Goal: Information Seeking & Learning: Learn about a topic

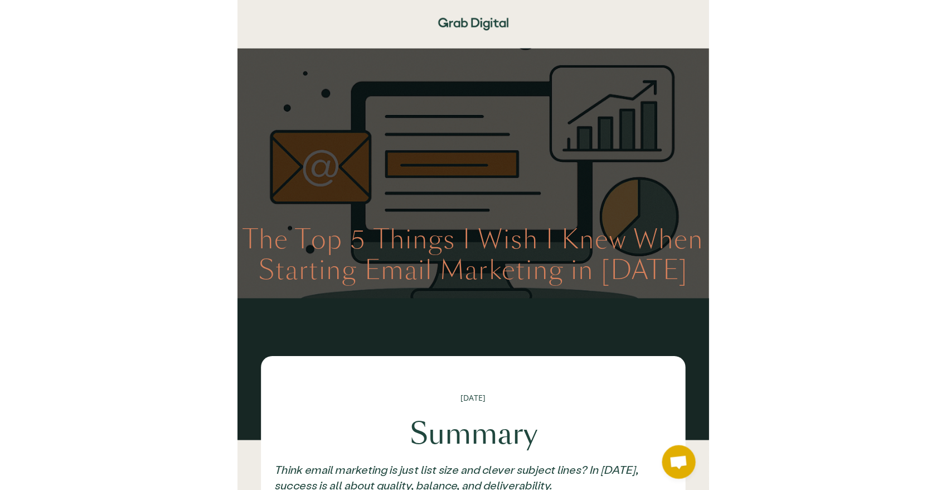
scroll to position [319, 0]
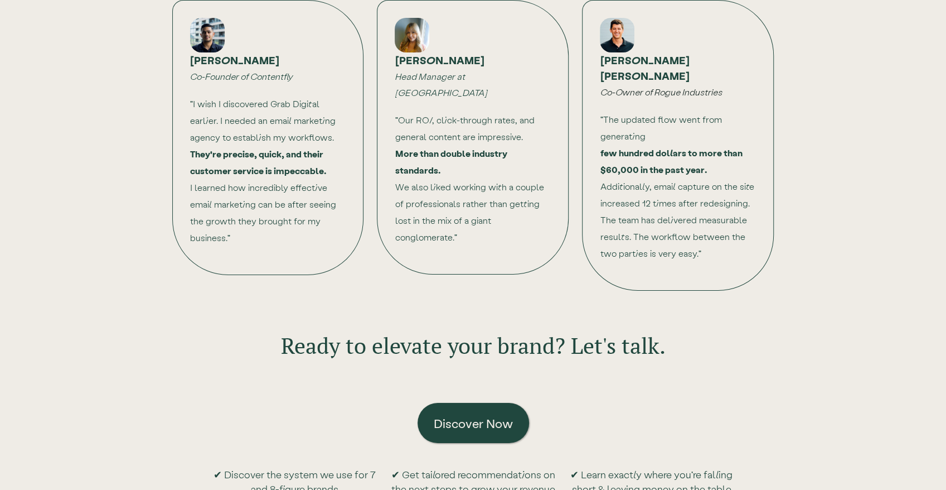
scroll to position [3569, 0]
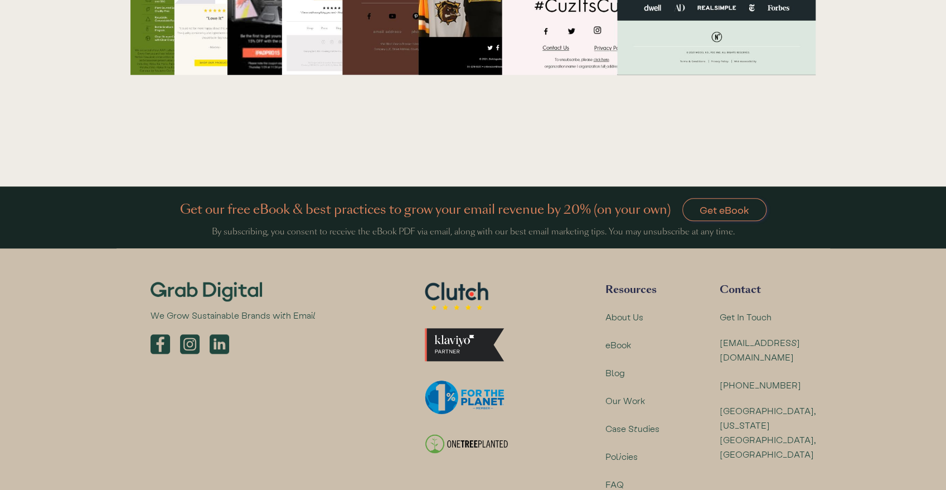
drag, startPoint x: 714, startPoint y: 67, endPoint x: 683, endPoint y: 320, distance: 255.2
click at [617, 365] on div "Blog" at bounding box center [616, 372] width 20 height 15
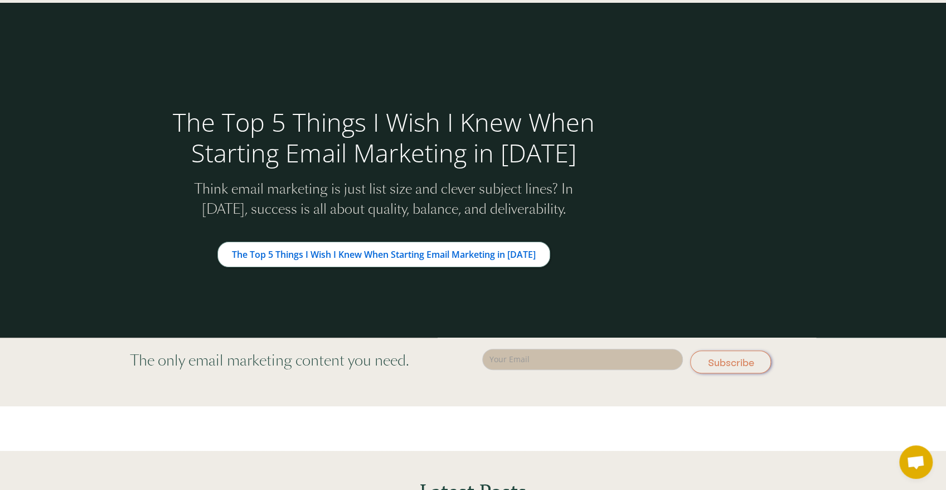
scroll to position [74, 0]
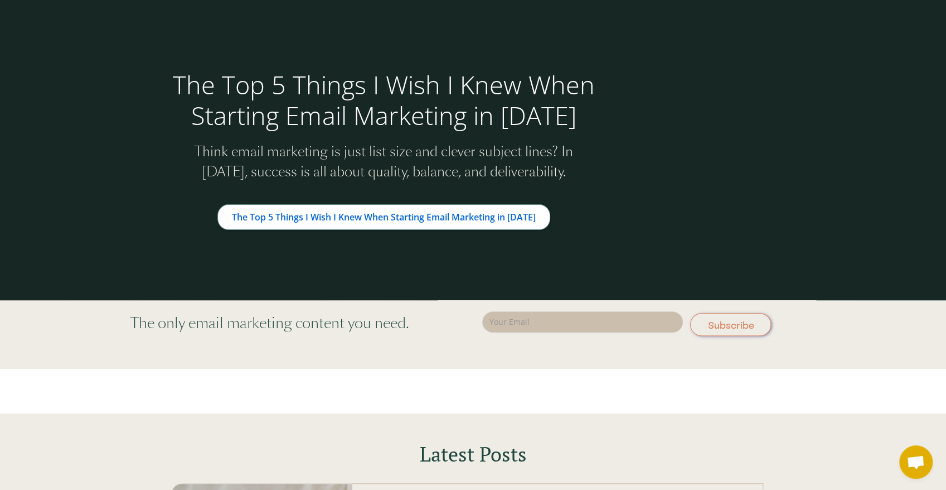
drag, startPoint x: 513, startPoint y: 124, endPoint x: 552, endPoint y: 216, distance: 100.5
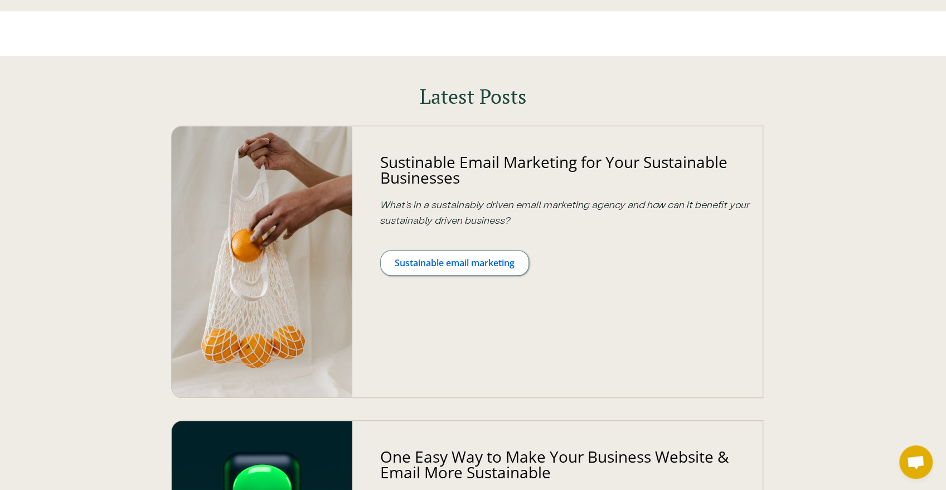
drag, startPoint x: 650, startPoint y: 258, endPoint x: 632, endPoint y: 257, distance: 17.9
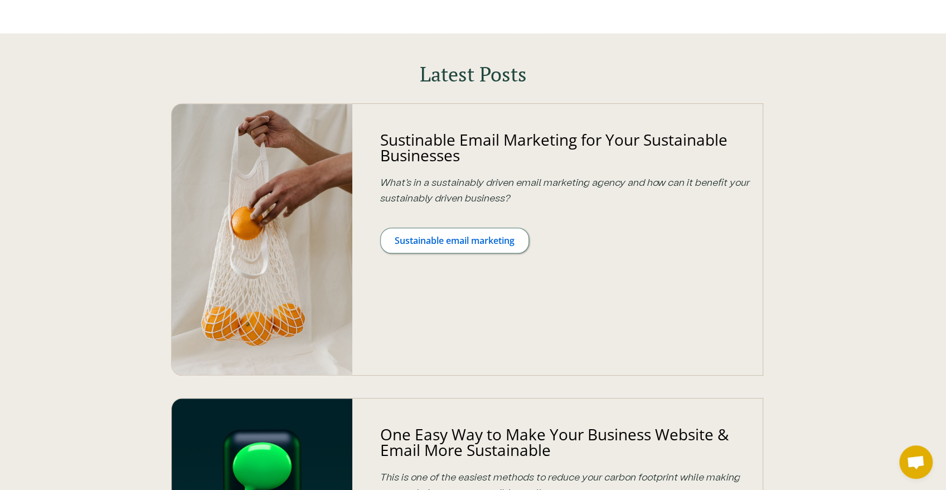
scroll to position [131, 0]
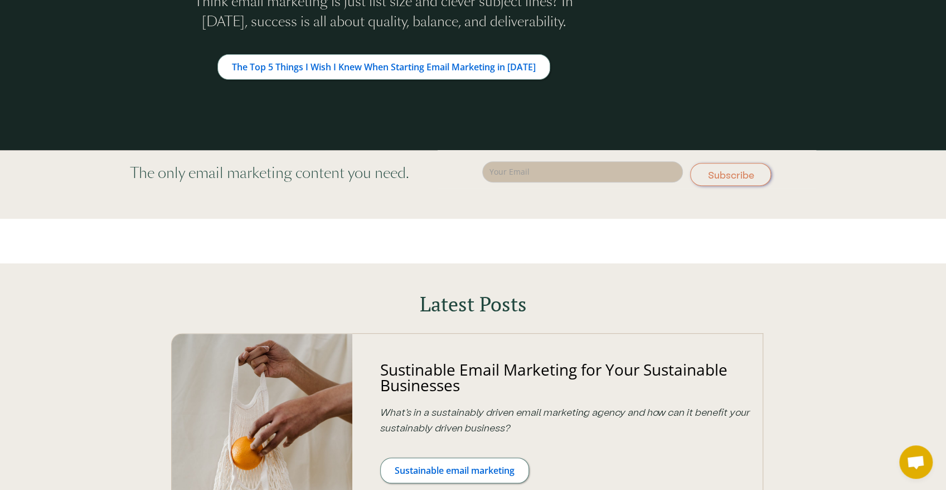
drag, startPoint x: 733, startPoint y: 125, endPoint x: 697, endPoint y: 61, distance: 73.4
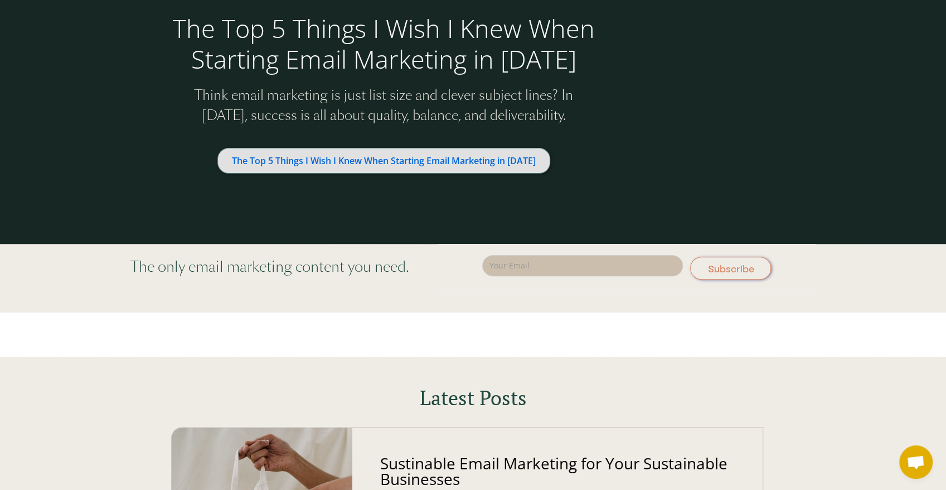
click at [443, 171] on link "The Top 5 Things I Wish I Knew When Starting Email Marketing in [DATE]" at bounding box center [384, 161] width 333 height 26
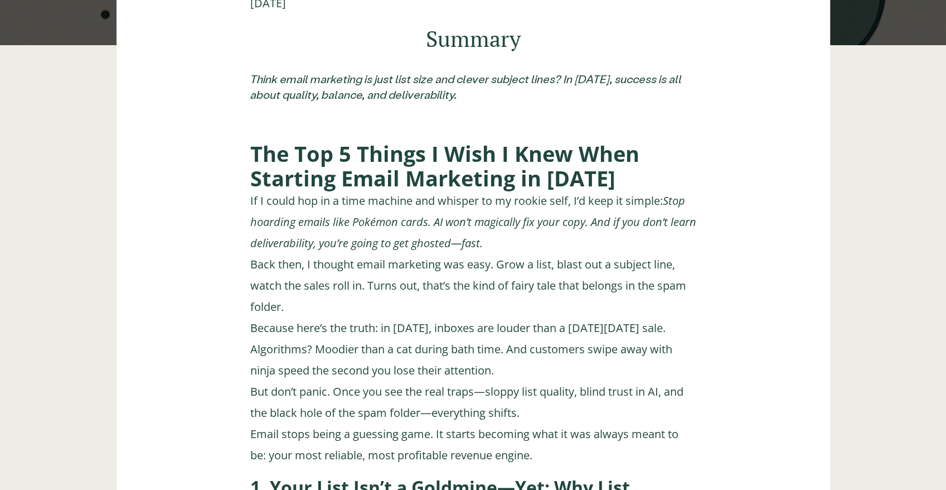
drag, startPoint x: 525, startPoint y: 149, endPoint x: 586, endPoint y: 306, distance: 167.8
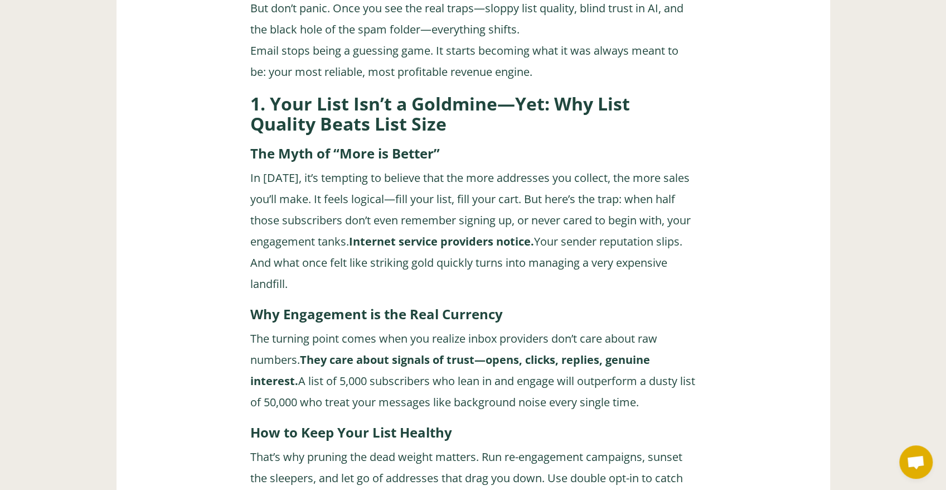
drag, startPoint x: 634, startPoint y: 185, endPoint x: 644, endPoint y: 236, distance: 51.7
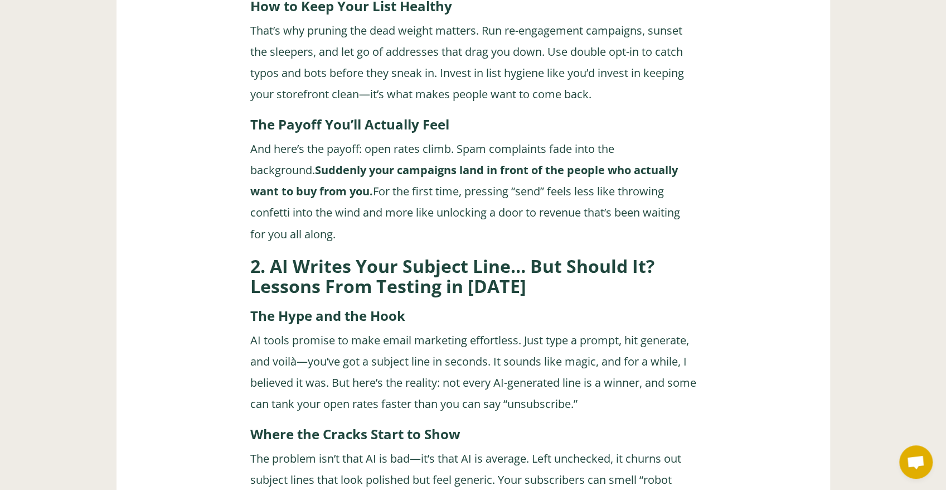
drag, startPoint x: 626, startPoint y: 149, endPoint x: 629, endPoint y: 221, distance: 72.0
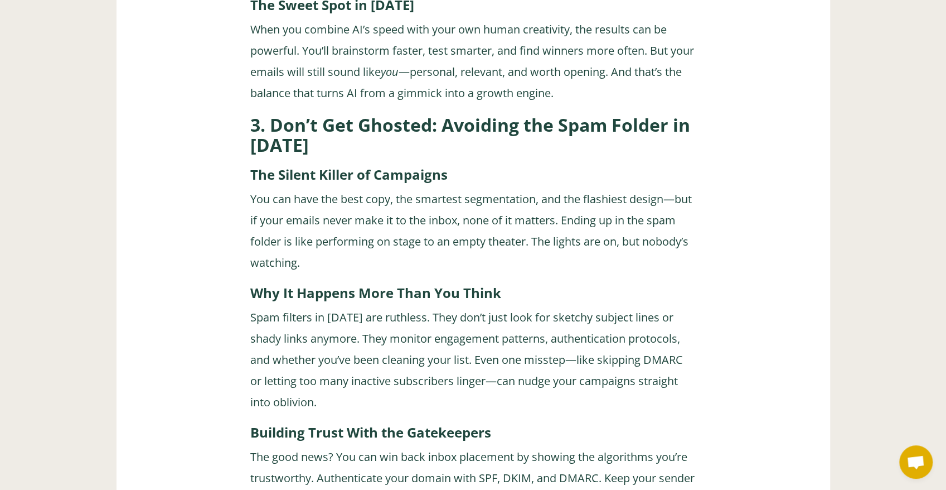
drag, startPoint x: 608, startPoint y: 189, endPoint x: 617, endPoint y: 173, distance: 18.0
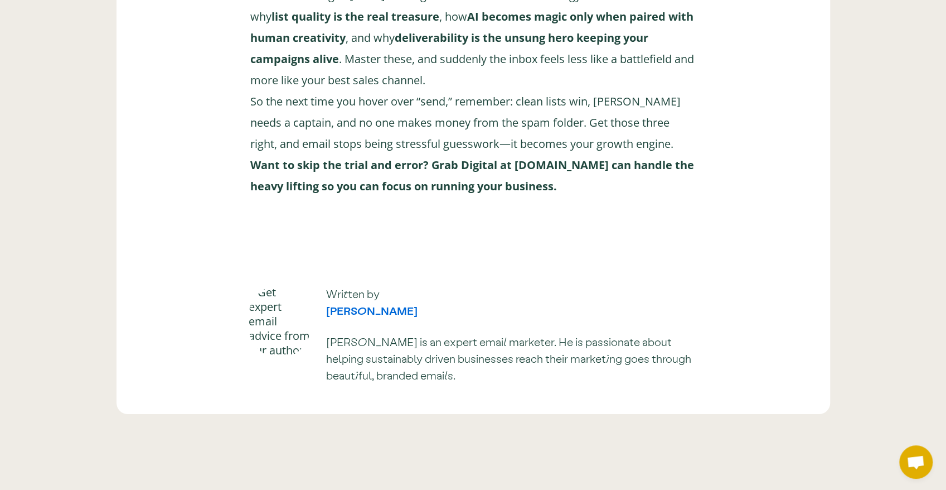
drag, startPoint x: 612, startPoint y: 80, endPoint x: 602, endPoint y: 134, distance: 54.5
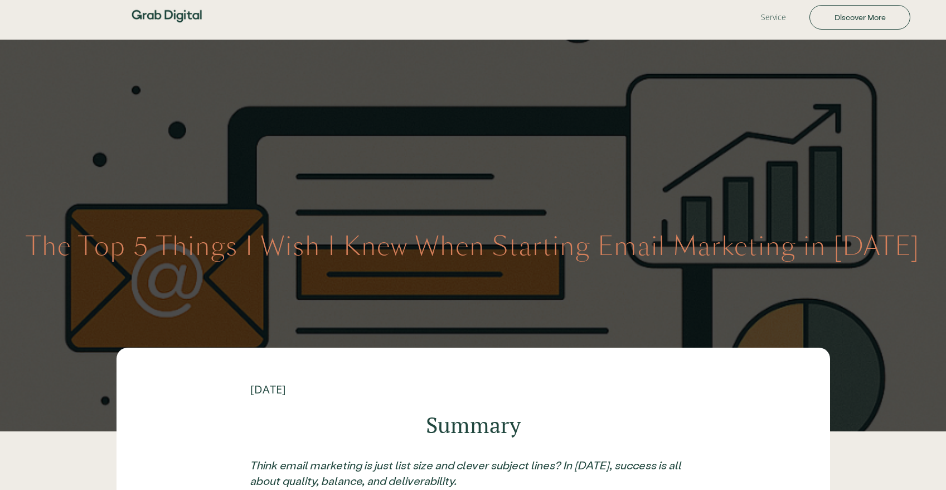
scroll to position [2649, 0]
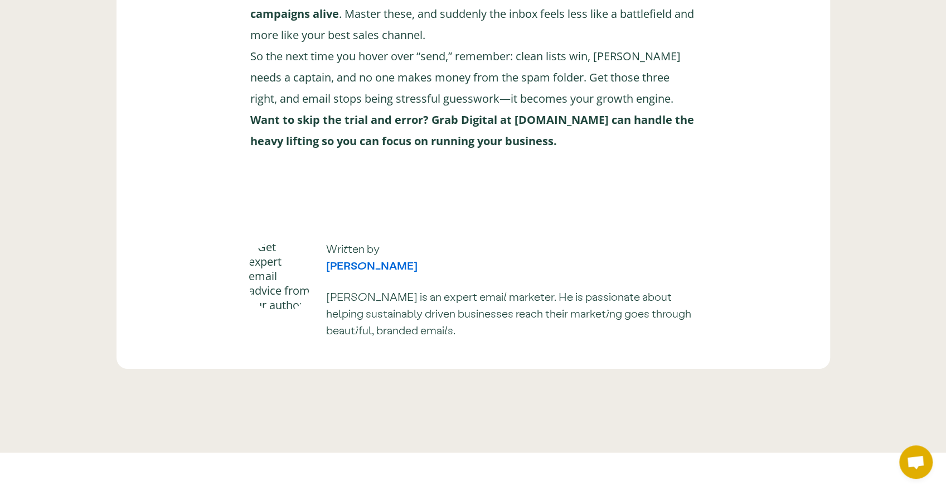
click at [632, 127] on p "Email marketing in [DATE] isn’t a game of chance—it’s a strategy. You now know …" at bounding box center [473, 46] width 446 height 212
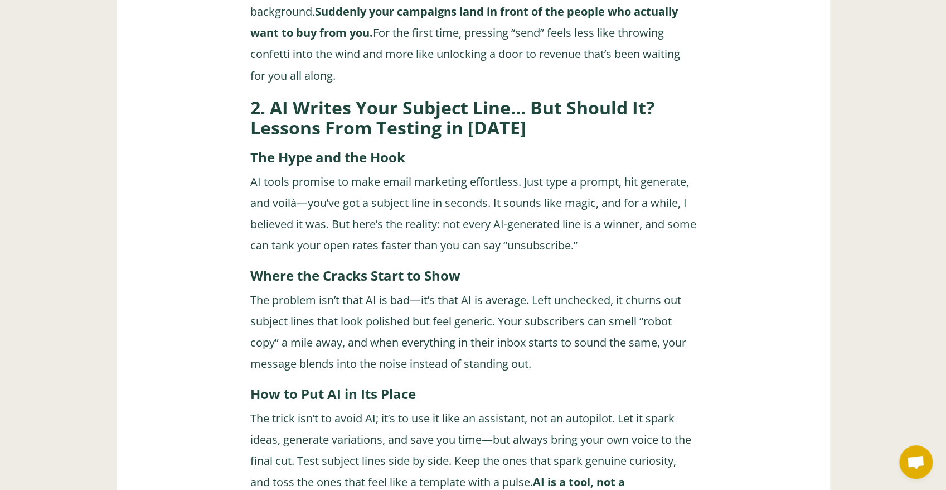
drag, startPoint x: 601, startPoint y: 248, endPoint x: 610, endPoint y: 29, distance: 218.8
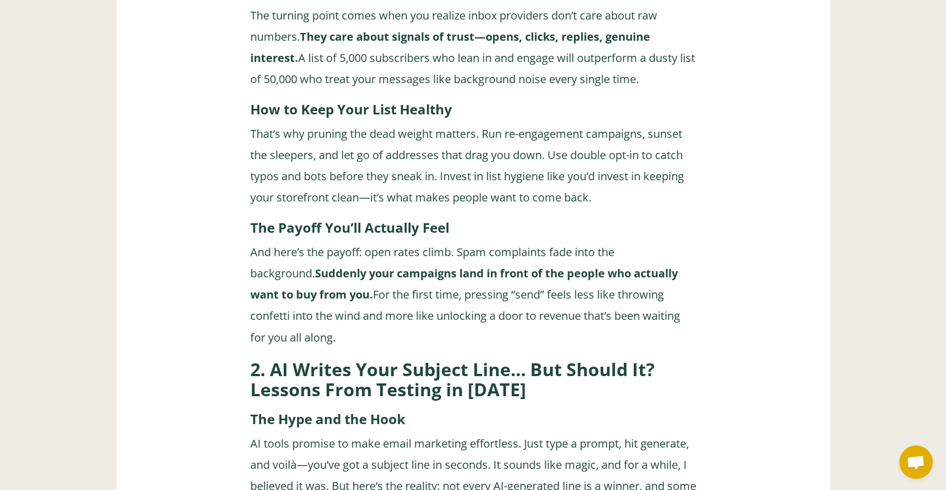
scroll to position [508, 0]
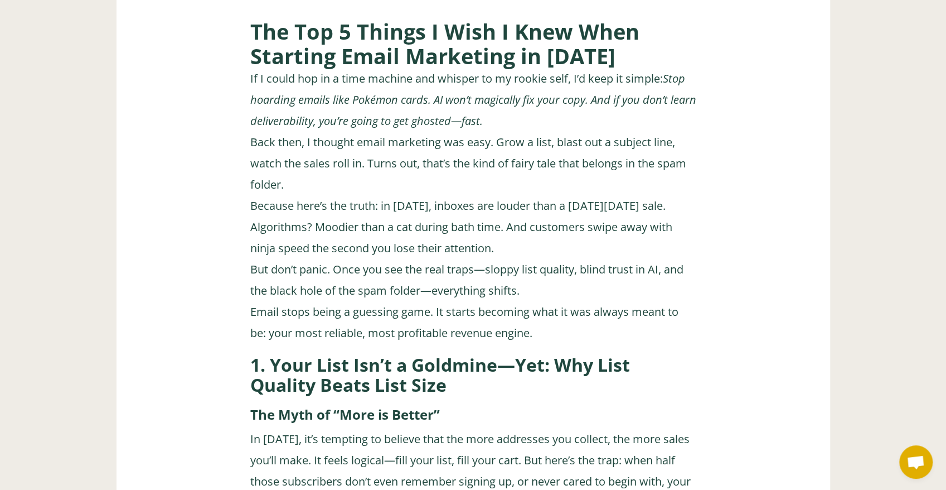
drag, startPoint x: 633, startPoint y: 264, endPoint x: 625, endPoint y: -33, distance: 297.4
